Goal: Navigation & Orientation: Find specific page/section

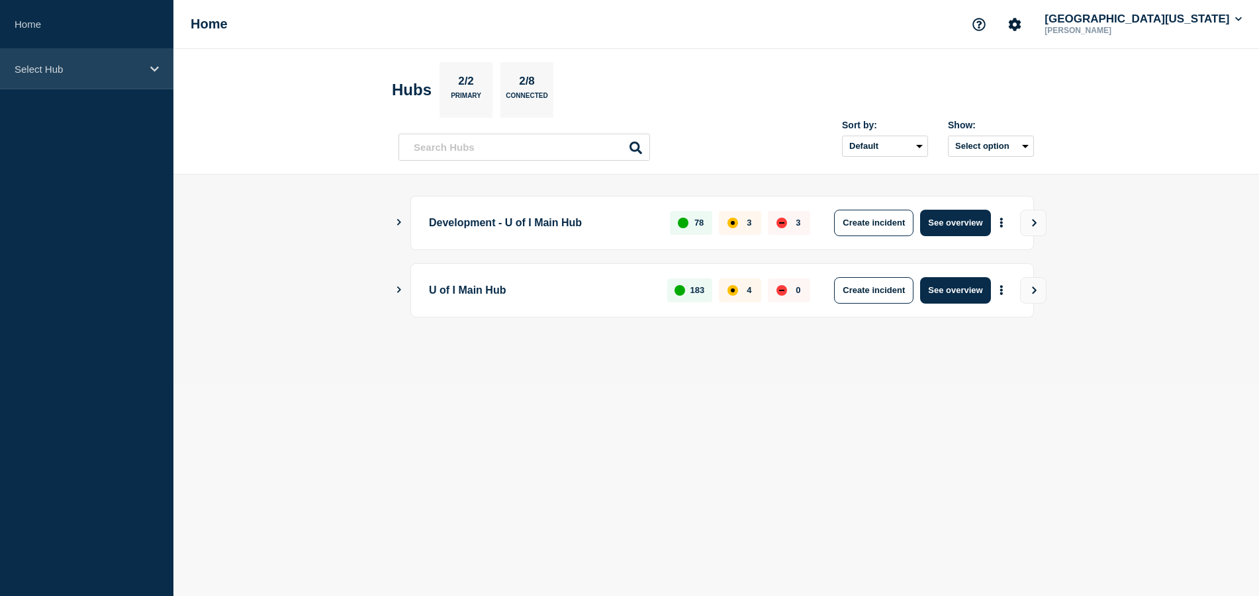
click at [152, 71] on icon at bounding box center [154, 69] width 9 height 10
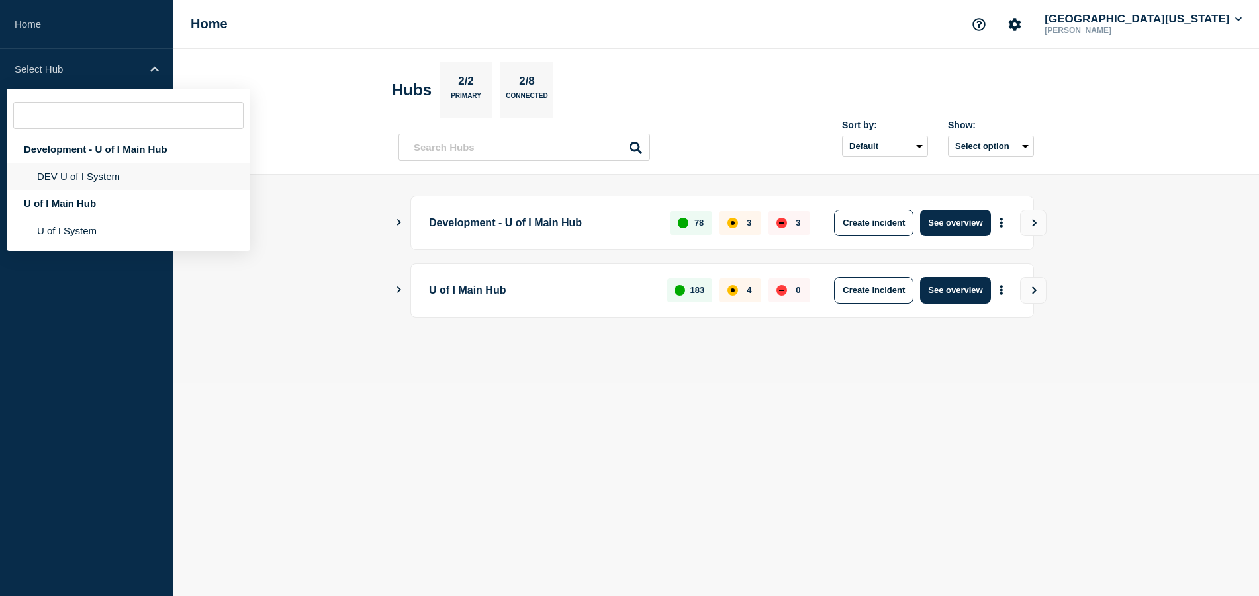
click at [91, 177] on li "DEV U of I System" at bounding box center [129, 176] width 244 height 27
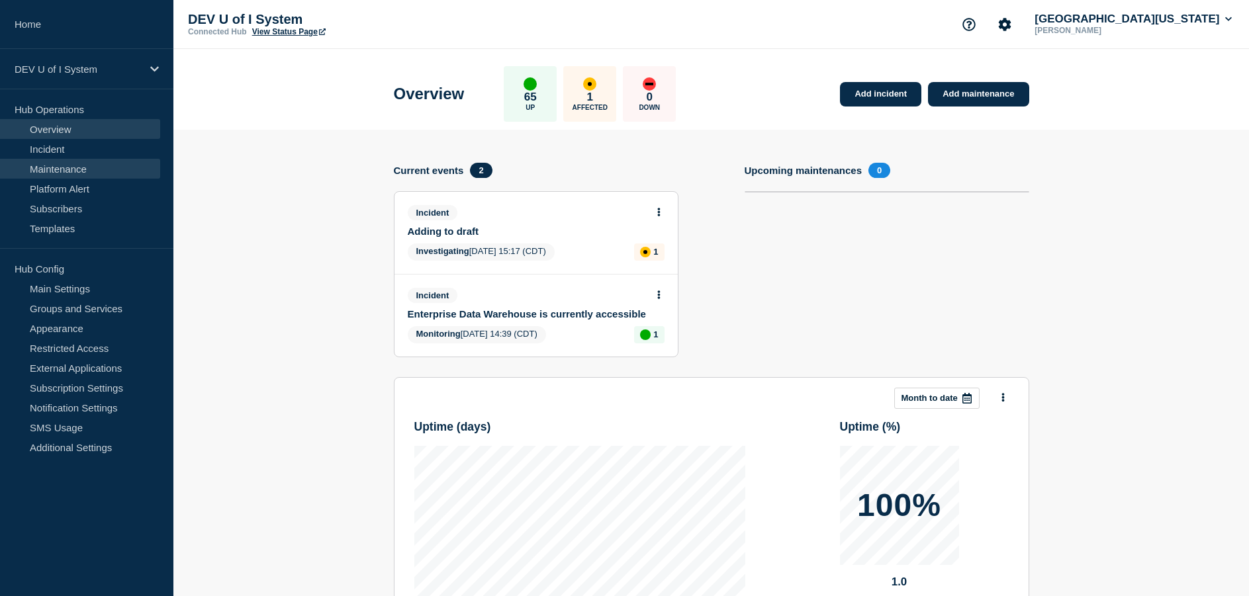
click at [56, 171] on link "Maintenance" at bounding box center [80, 169] width 160 height 20
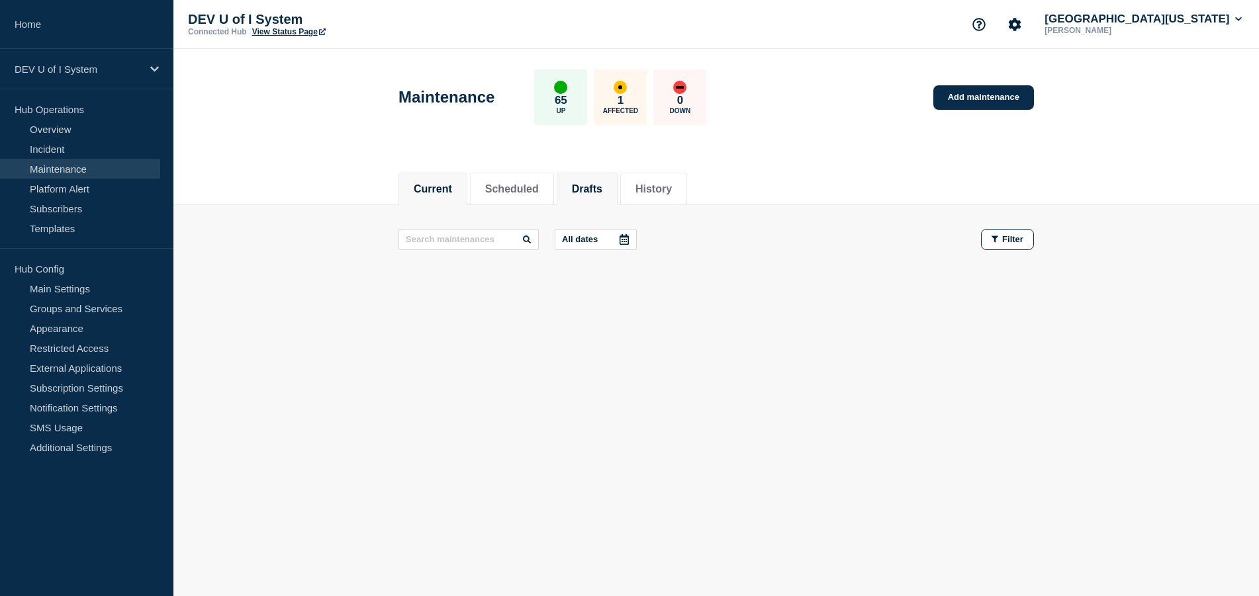
click at [597, 183] on button "Drafts" at bounding box center [587, 189] width 30 height 12
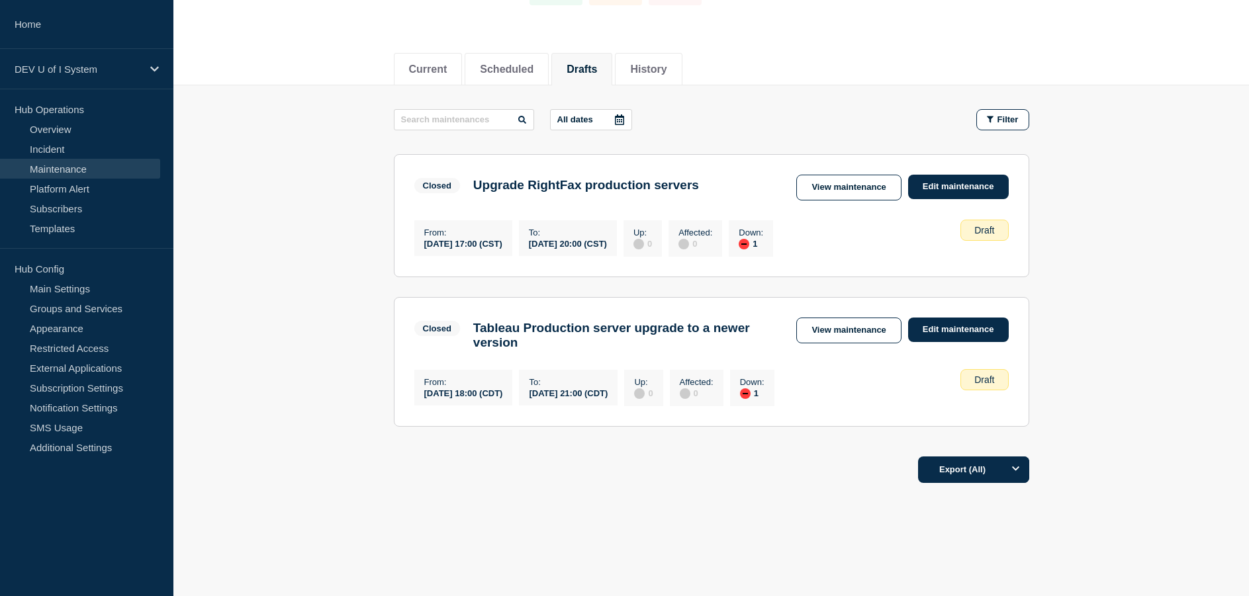
scroll to position [132, 0]
